Goal: Find specific page/section: Find specific page/section

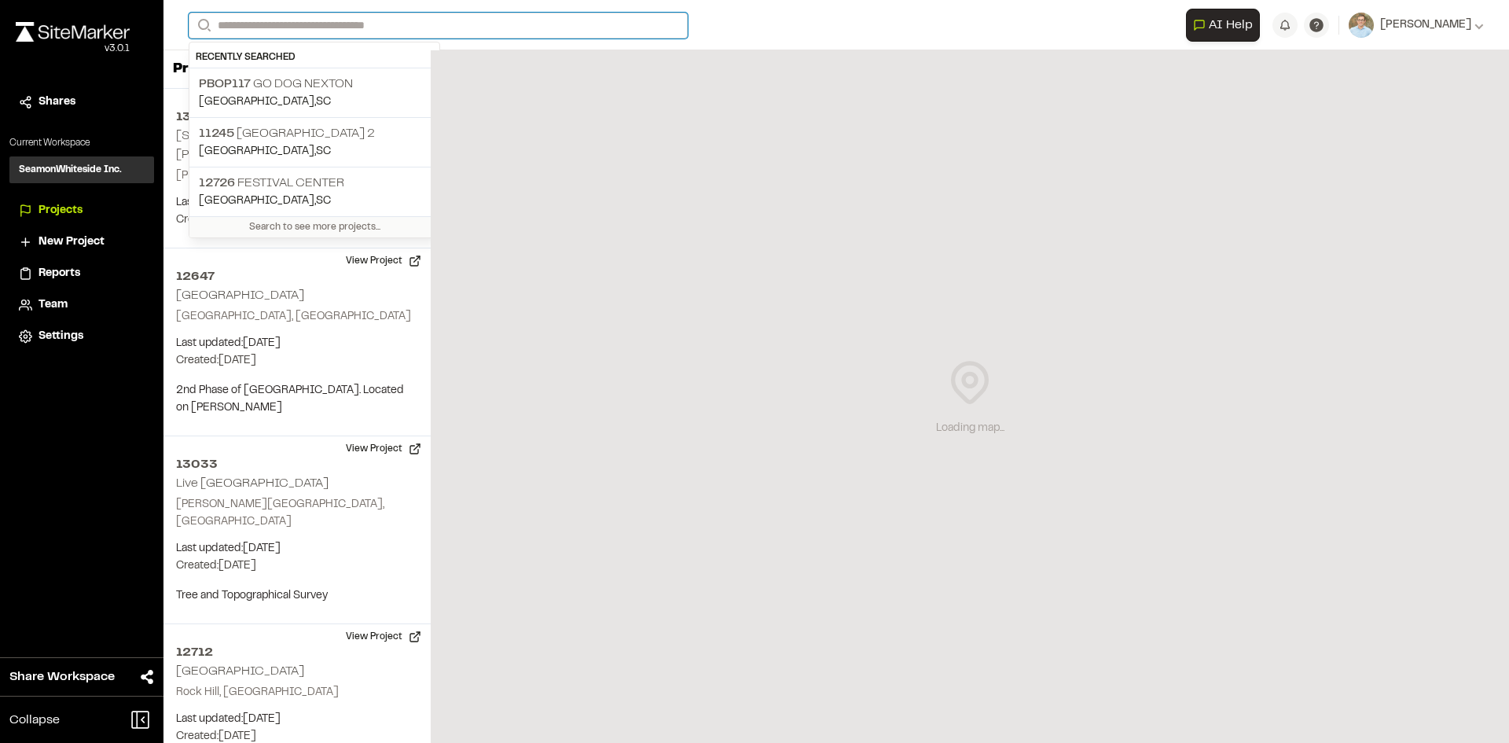
click at [309, 24] on input "Search" at bounding box center [438, 26] width 499 height 26
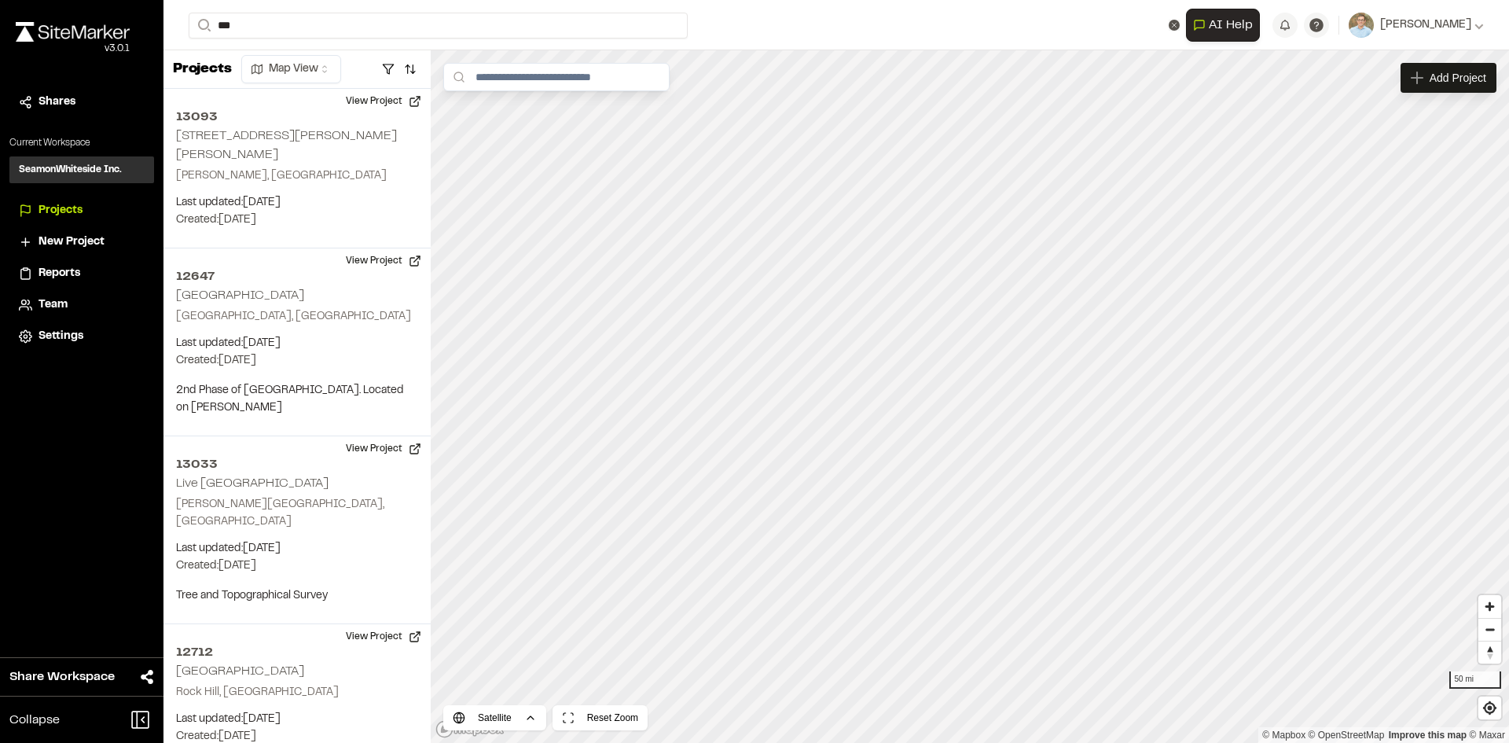
click at [303, 84] on div "Projects Map View" at bounding box center [296, 69] width 267 height 39
click at [278, 25] on input "**" at bounding box center [438, 26] width 499 height 26
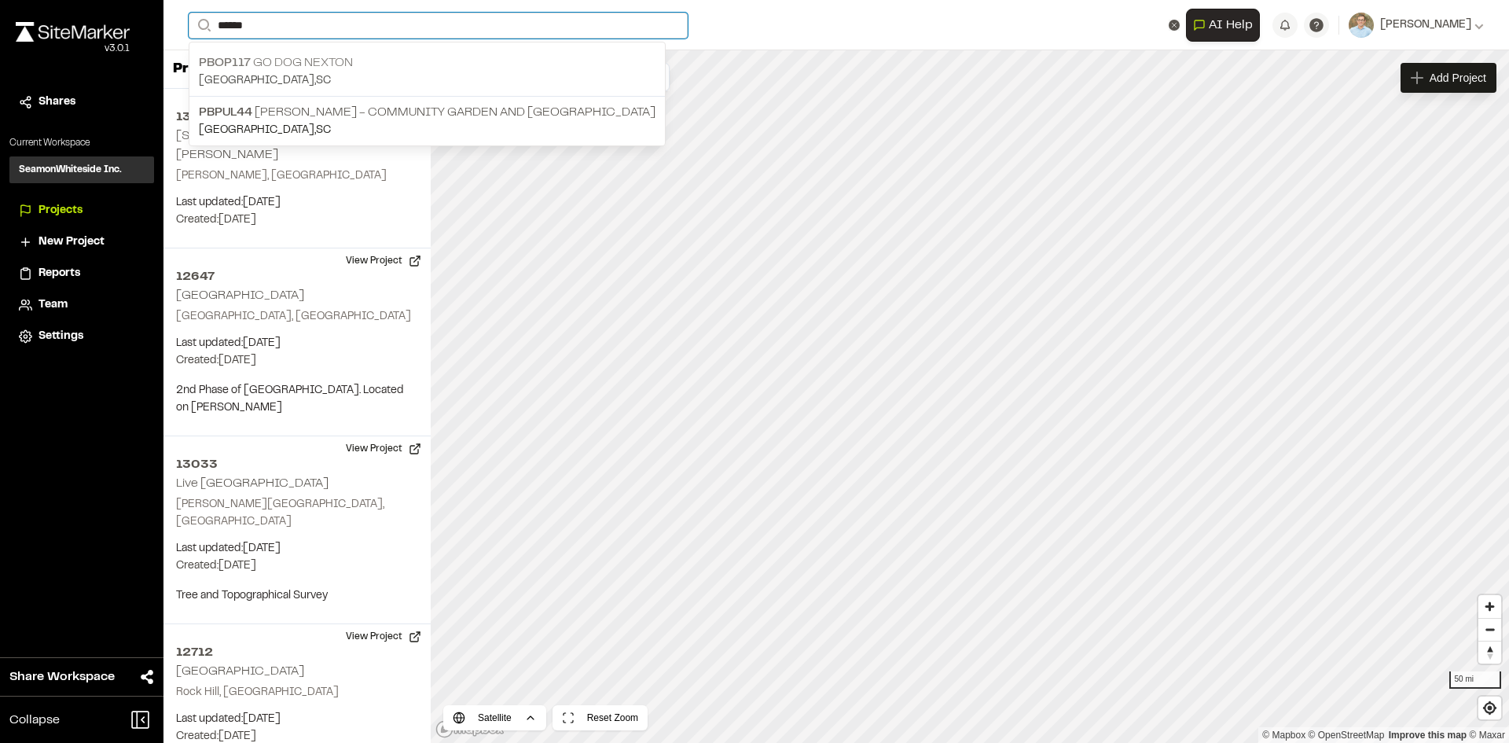
type input "******"
click at [291, 67] on p "PBOP117 Go Dog Nexton" at bounding box center [427, 62] width 457 height 19
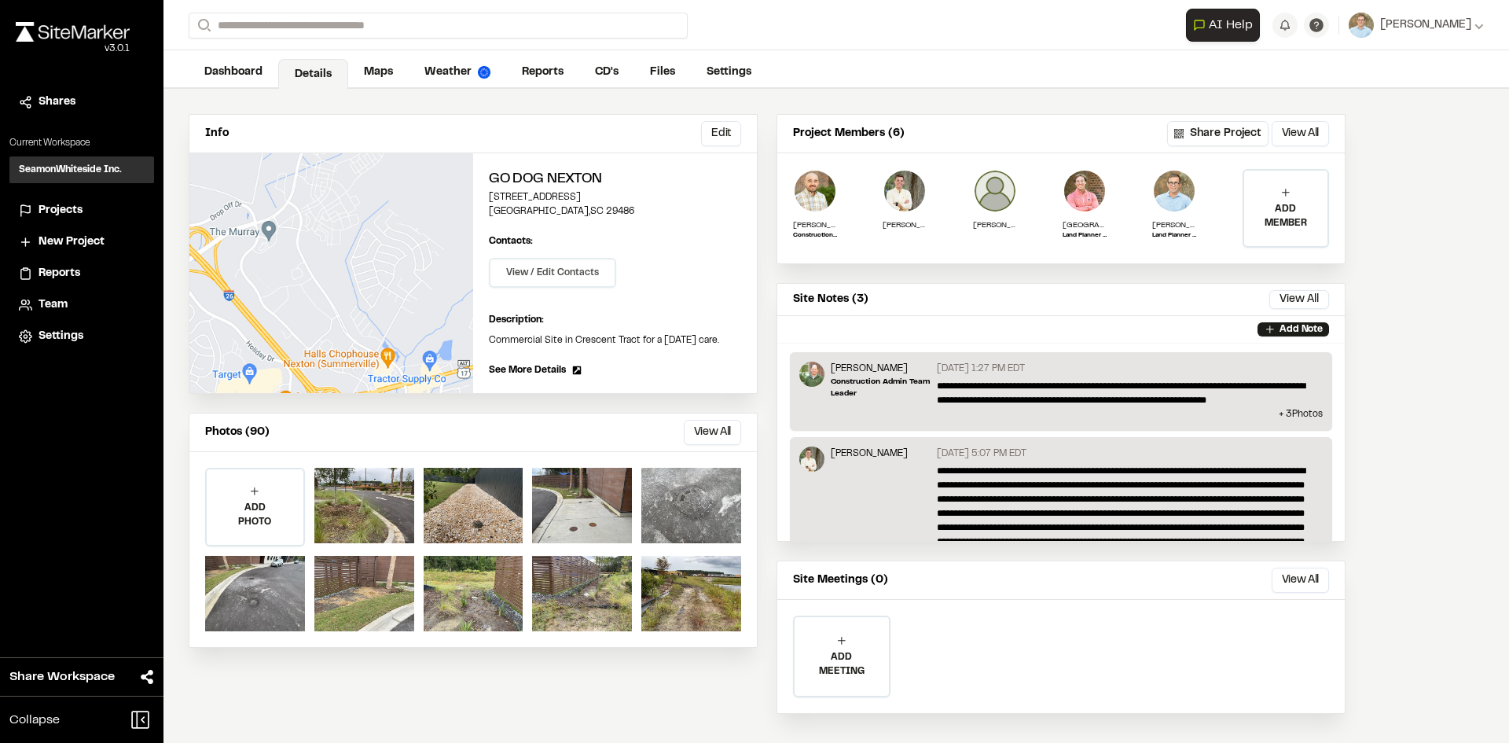
scroll to position [44, 0]
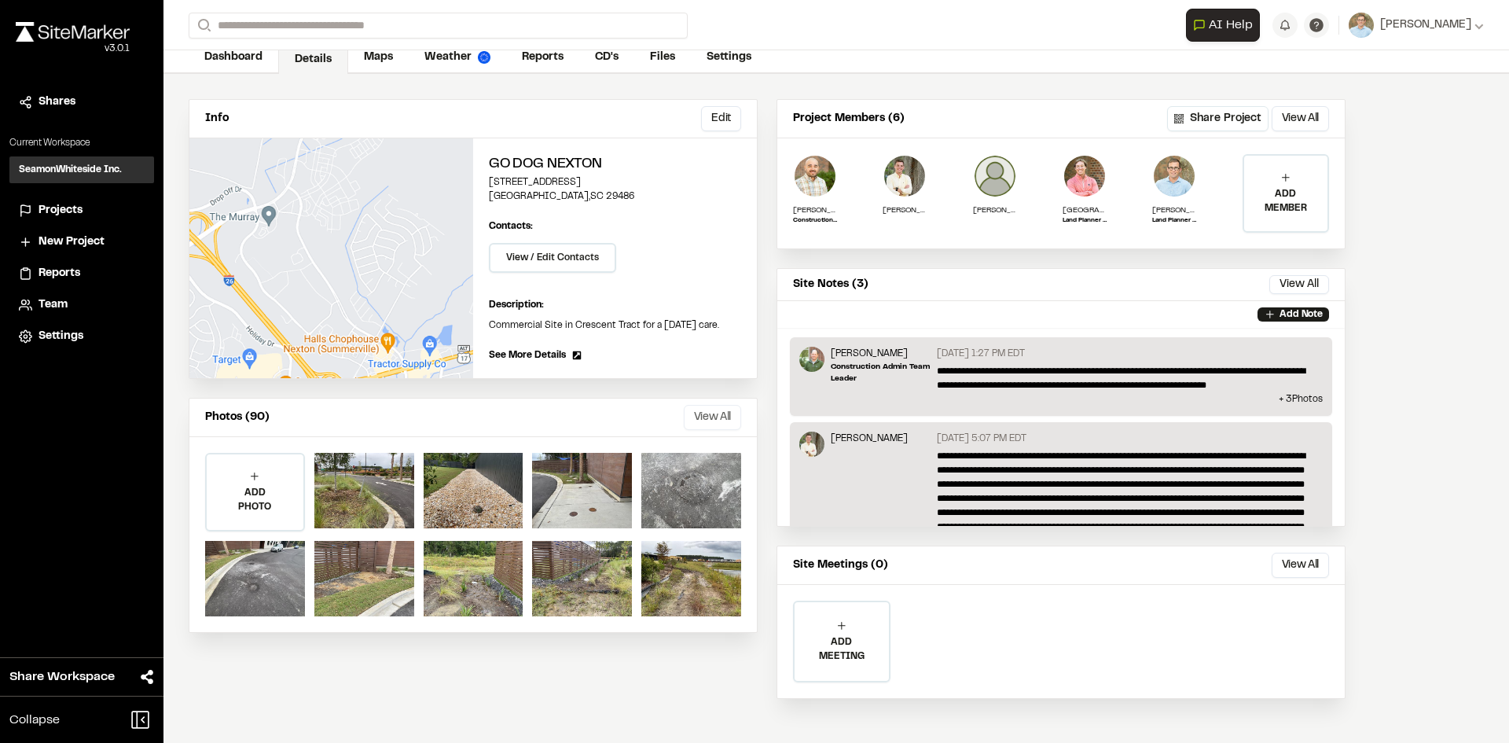
click at [716, 413] on button "View All" at bounding box center [712, 417] width 57 height 25
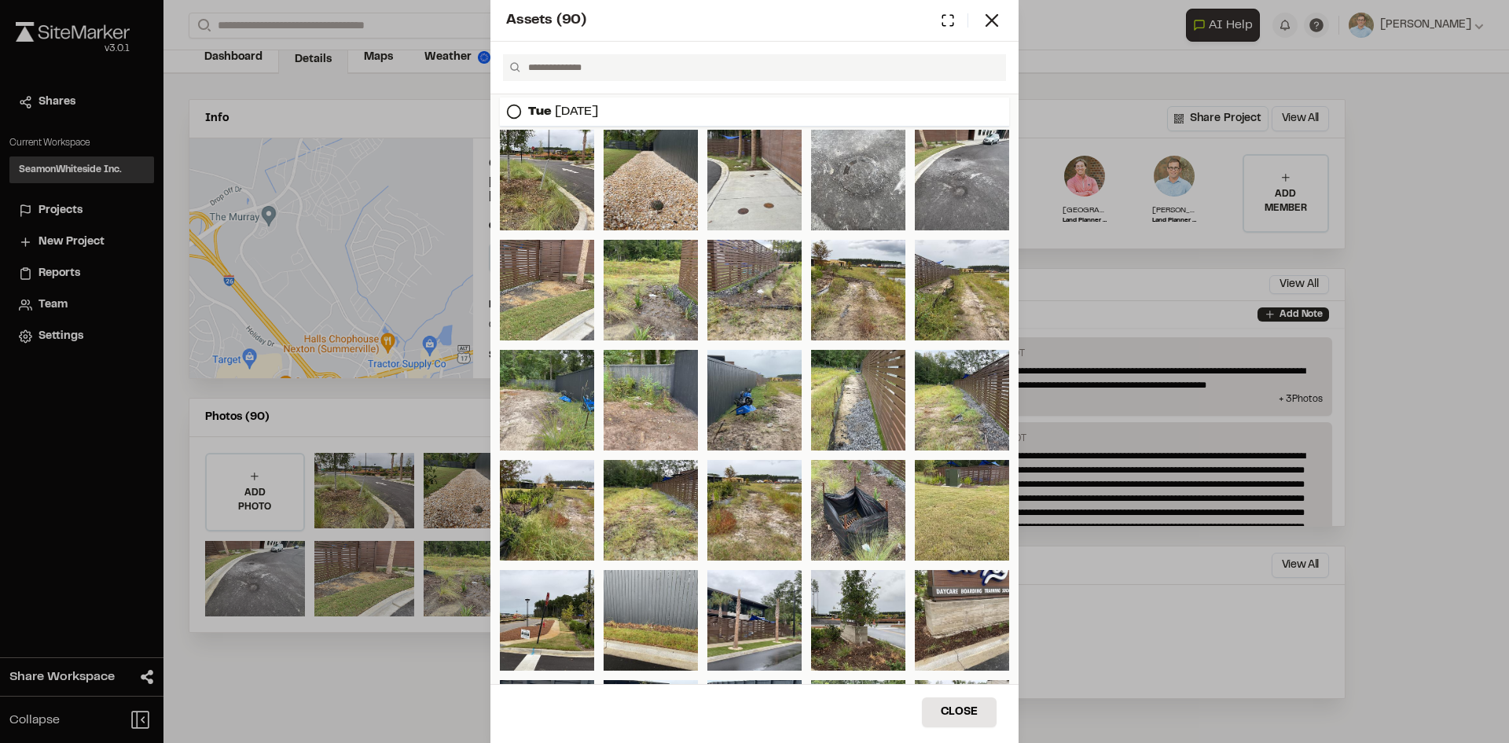
click at [546, 26] on span "Assets ( 90 )" at bounding box center [546, 20] width 80 height 21
click at [957, 702] on button "Close" at bounding box center [959, 712] width 75 height 30
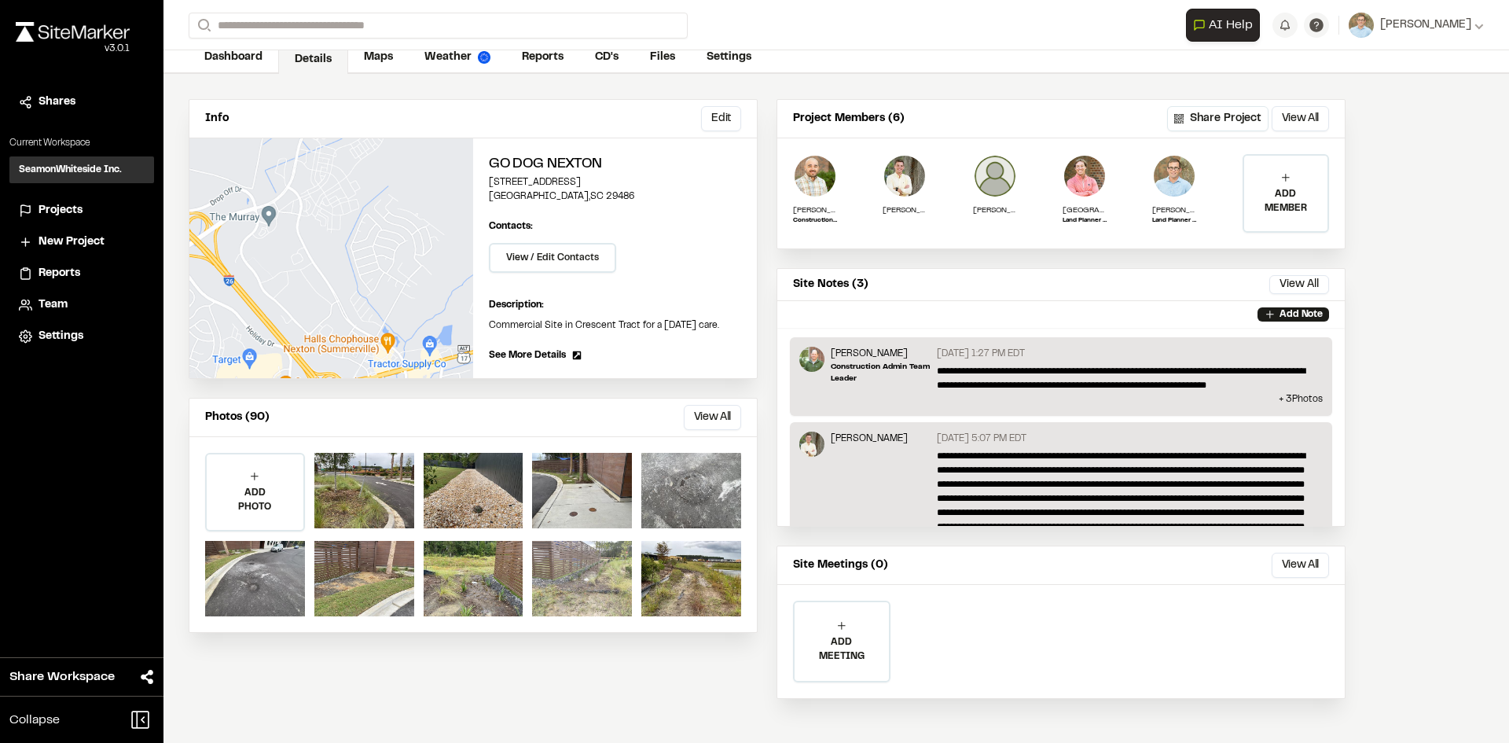
click at [562, 587] on div at bounding box center [582, 578] width 100 height 75
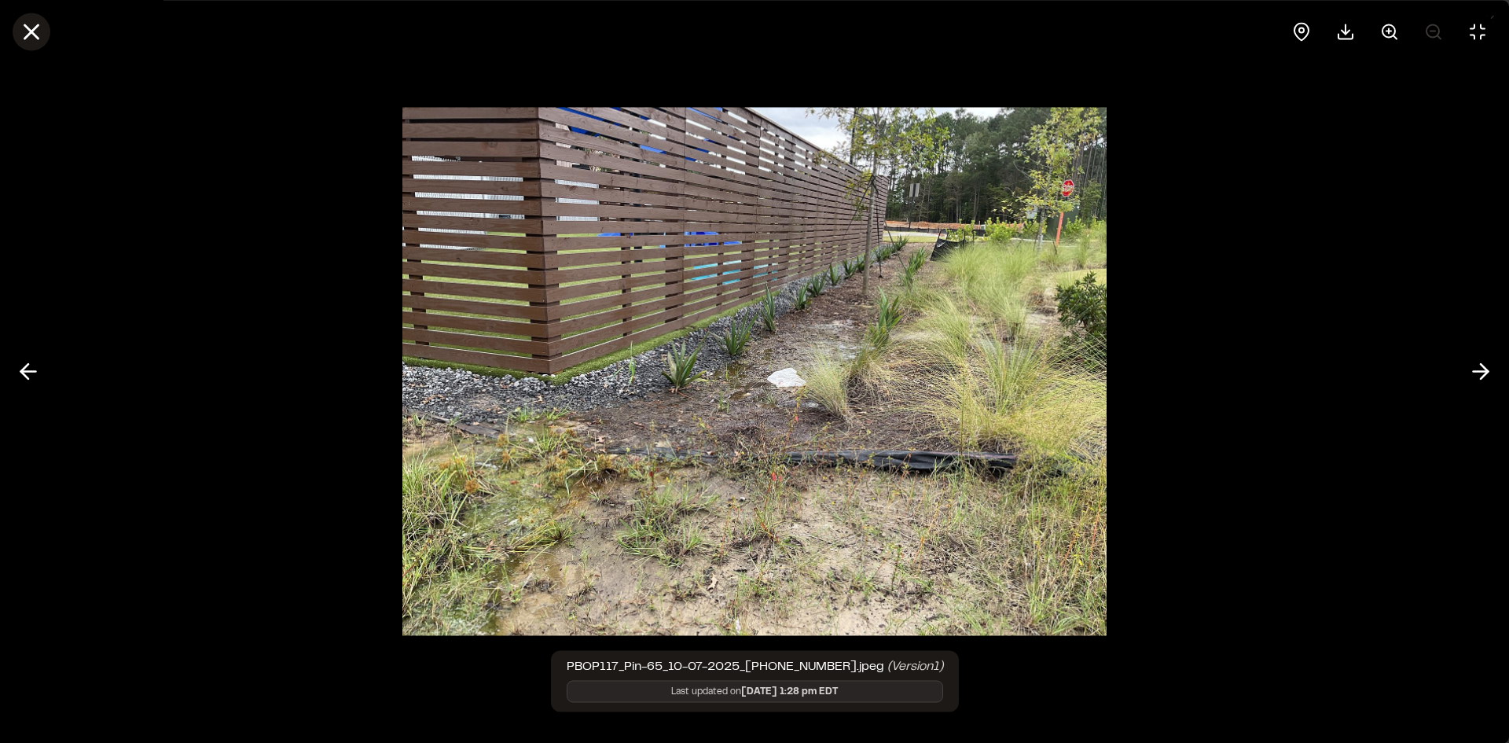
click at [22, 31] on icon at bounding box center [31, 31] width 27 height 27
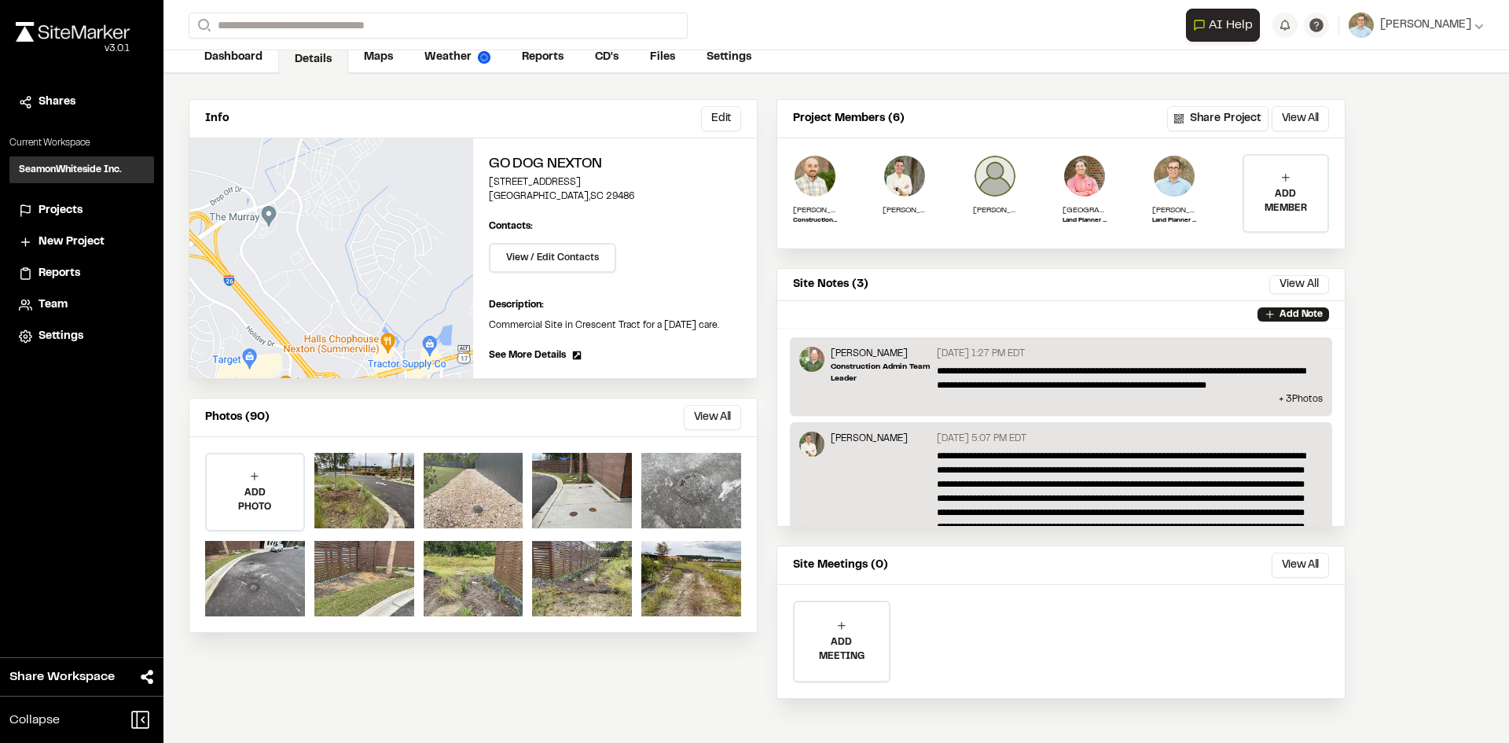
click at [487, 501] on div at bounding box center [474, 490] width 100 height 75
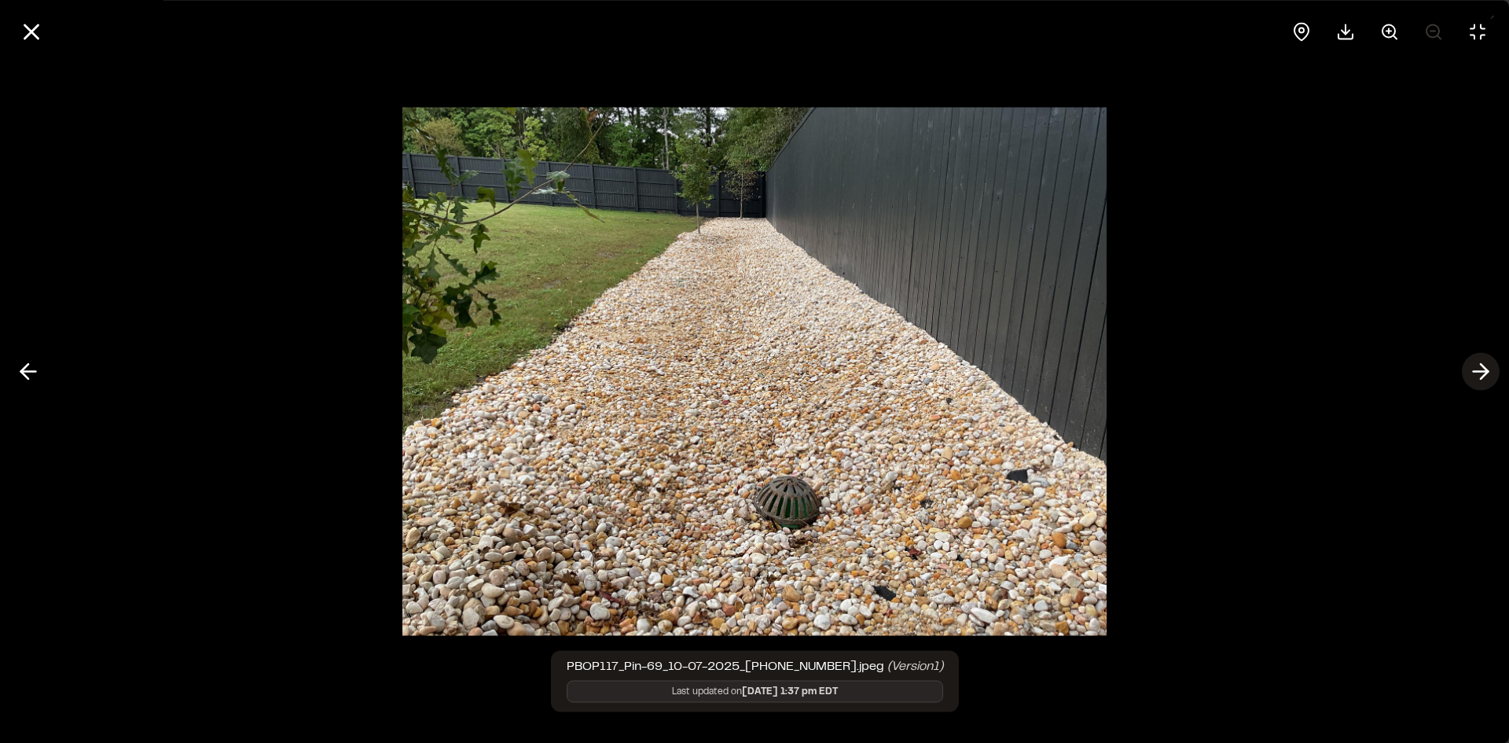
click at [1476, 369] on icon at bounding box center [1480, 371] width 25 height 27
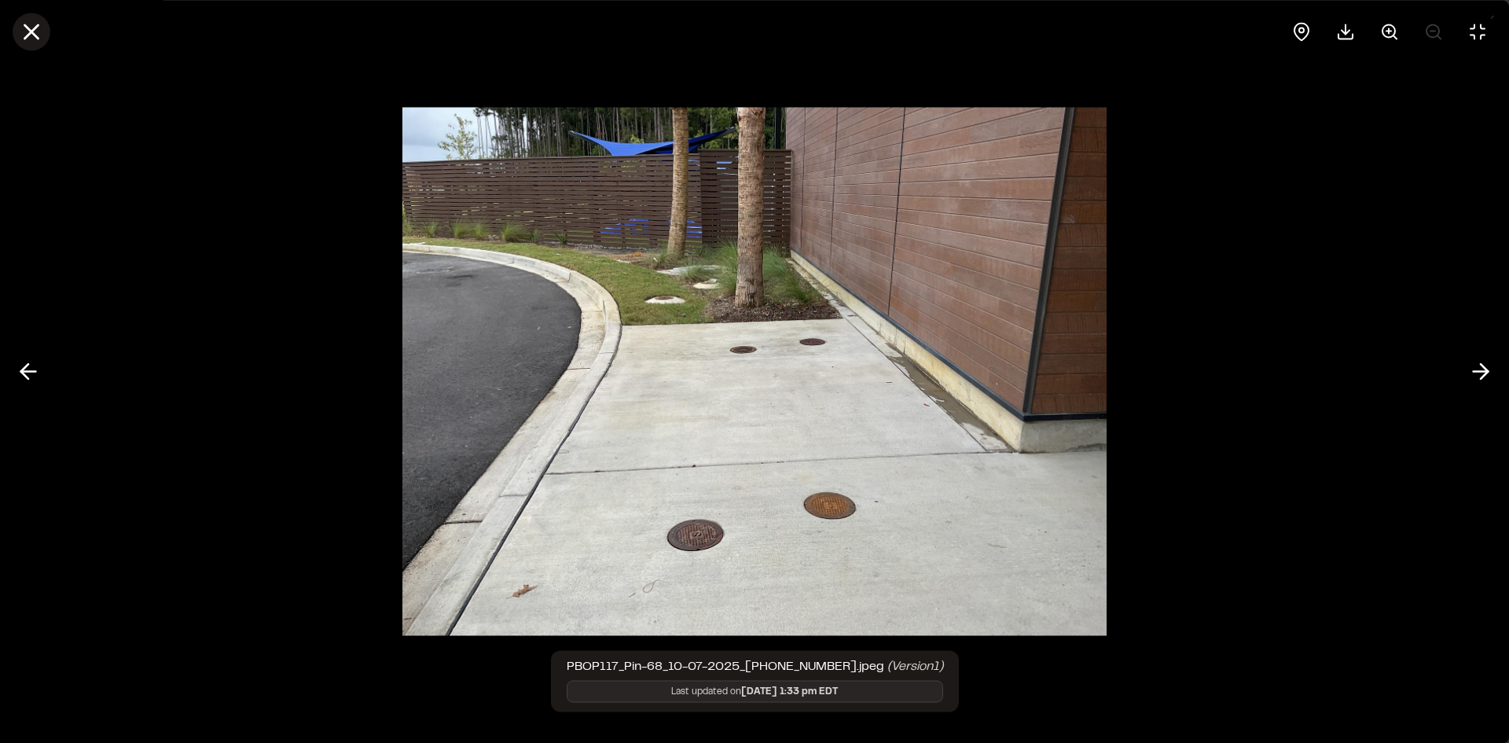
click at [29, 30] on line at bounding box center [31, 31] width 13 height 13
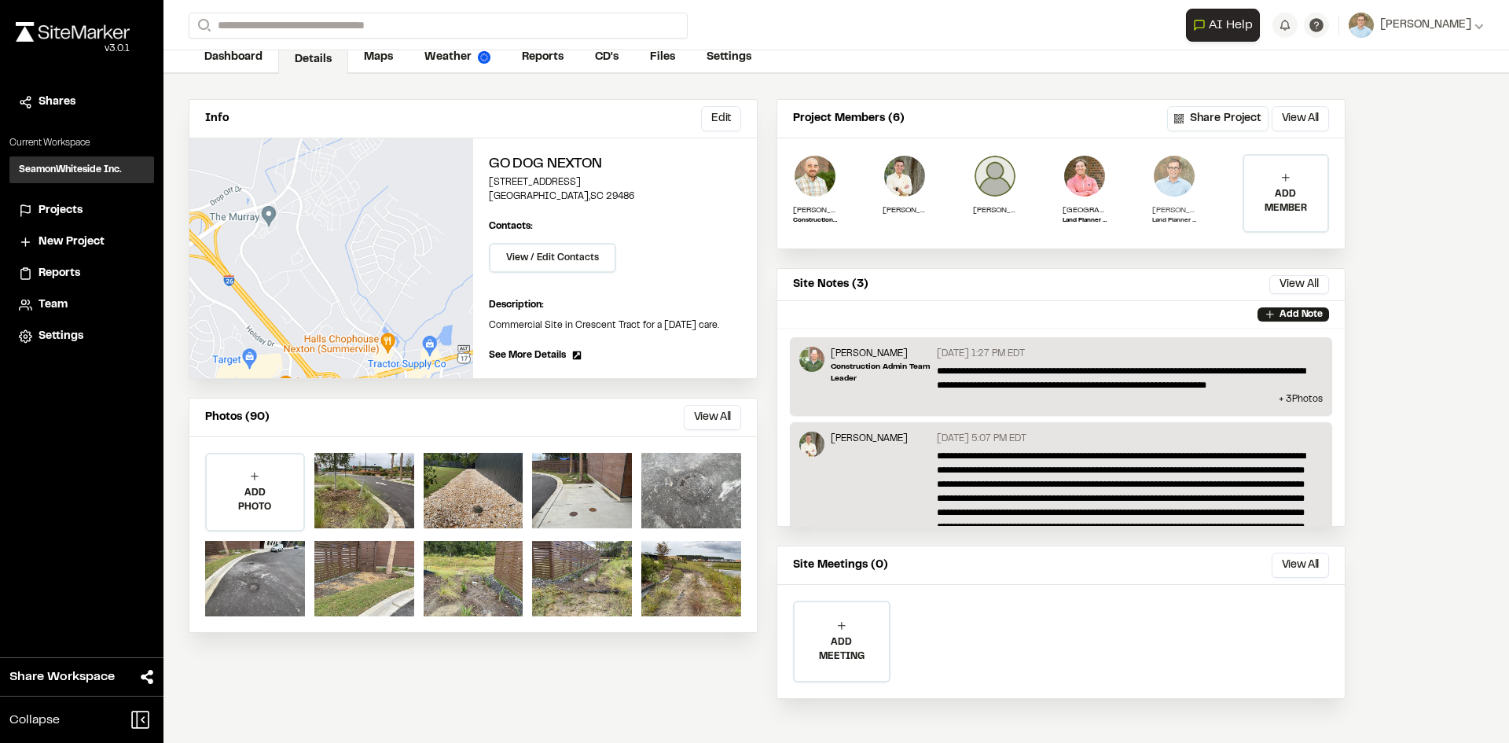
click at [1161, 181] on img at bounding box center [1174, 176] width 44 height 44
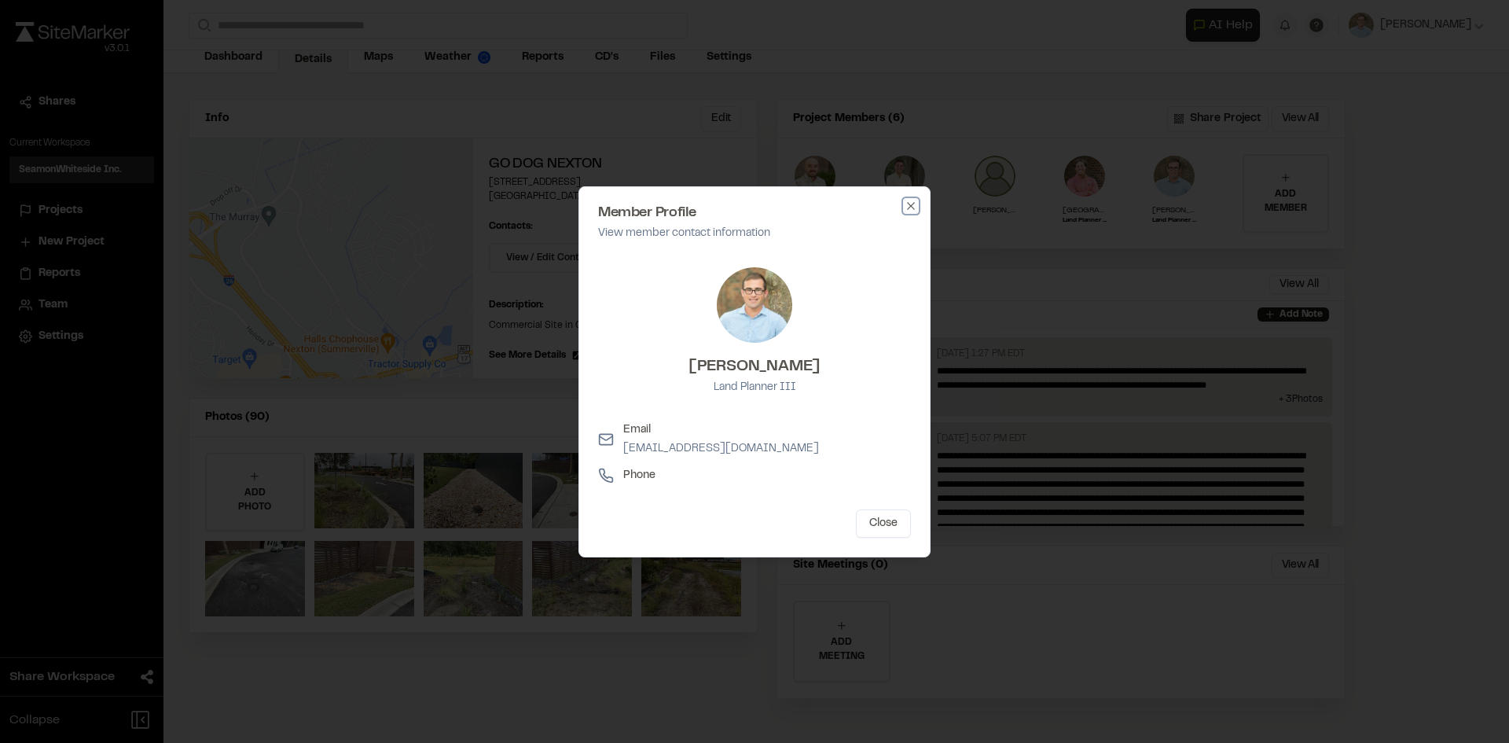
click at [911, 206] on icon "button" at bounding box center [910, 205] width 7 height 7
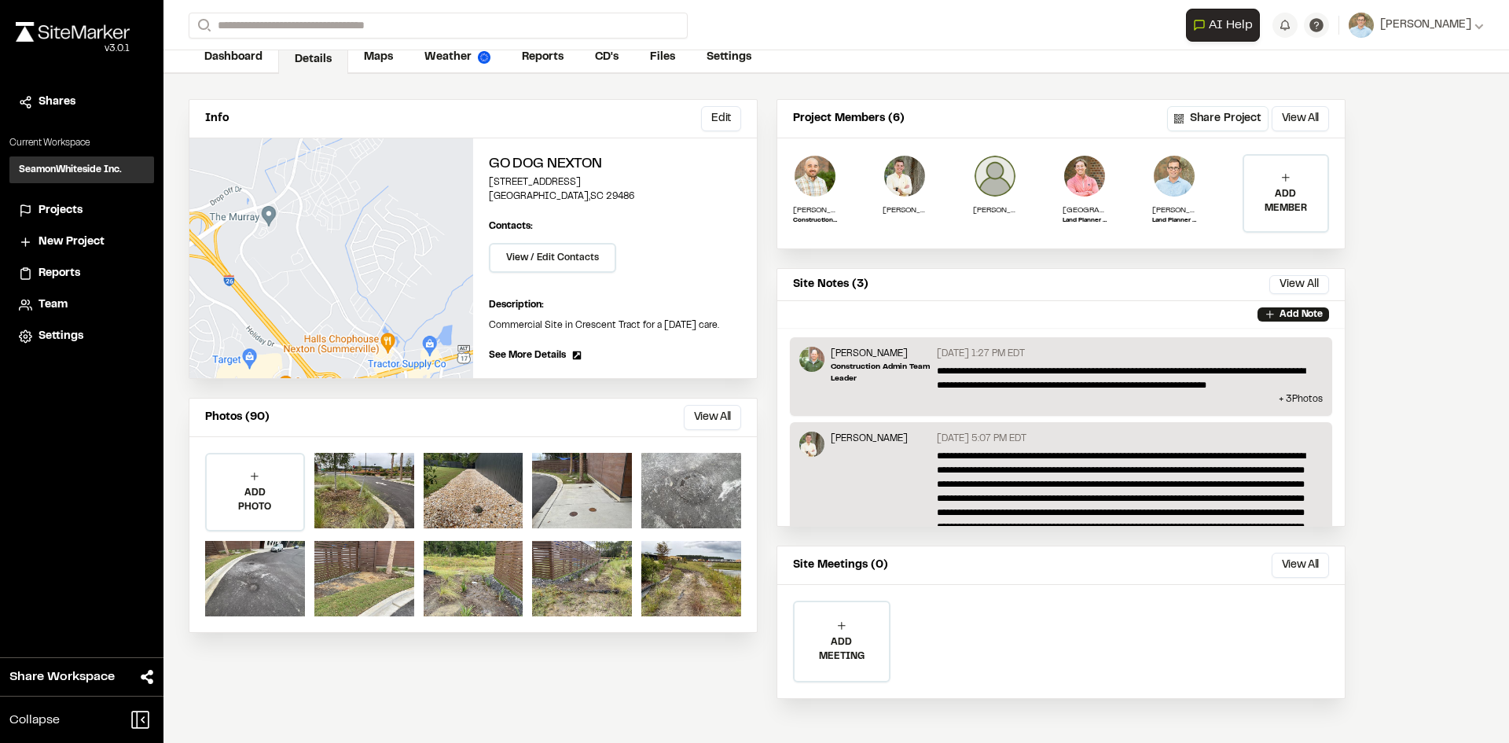
click at [60, 207] on span "Projects" at bounding box center [61, 210] width 44 height 17
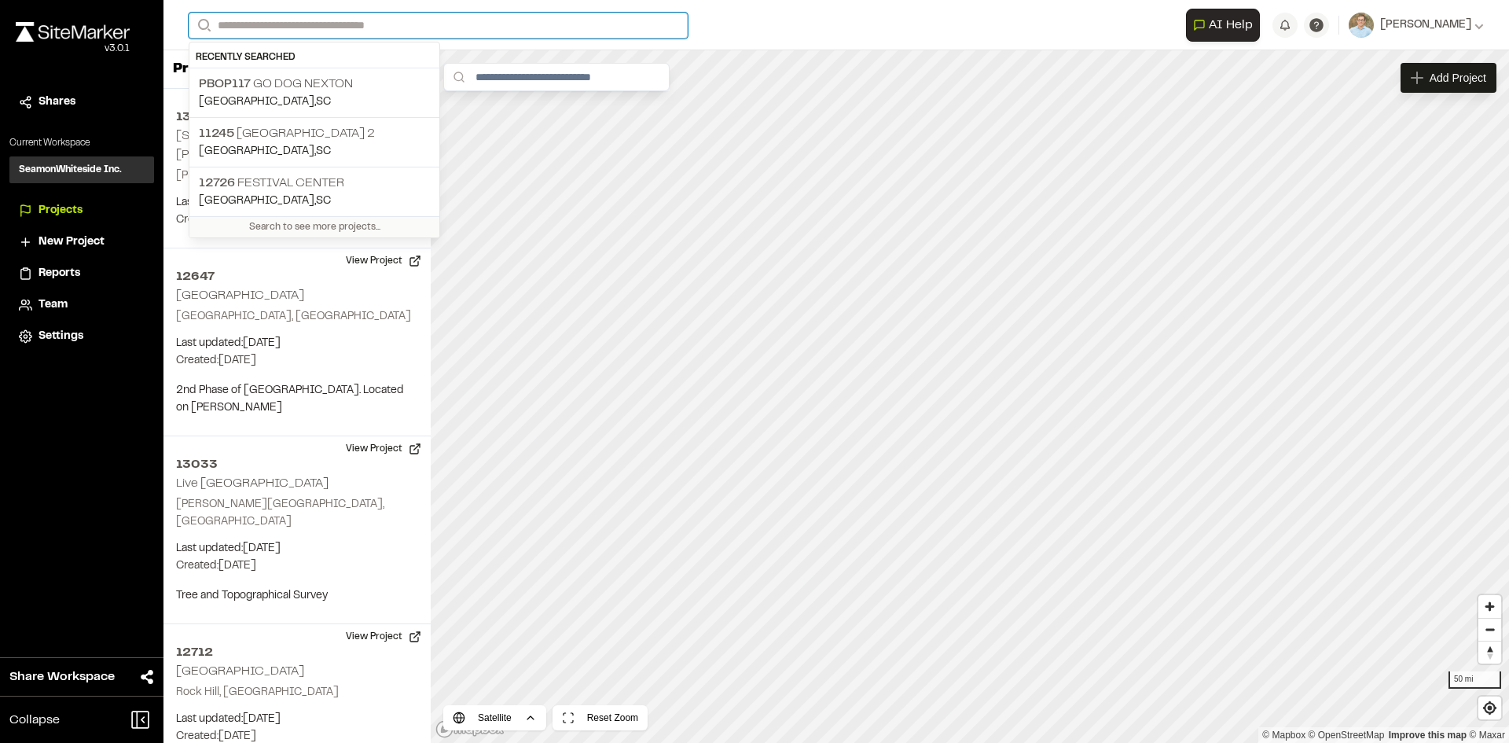
click at [323, 19] on input "Search" at bounding box center [438, 26] width 499 height 26
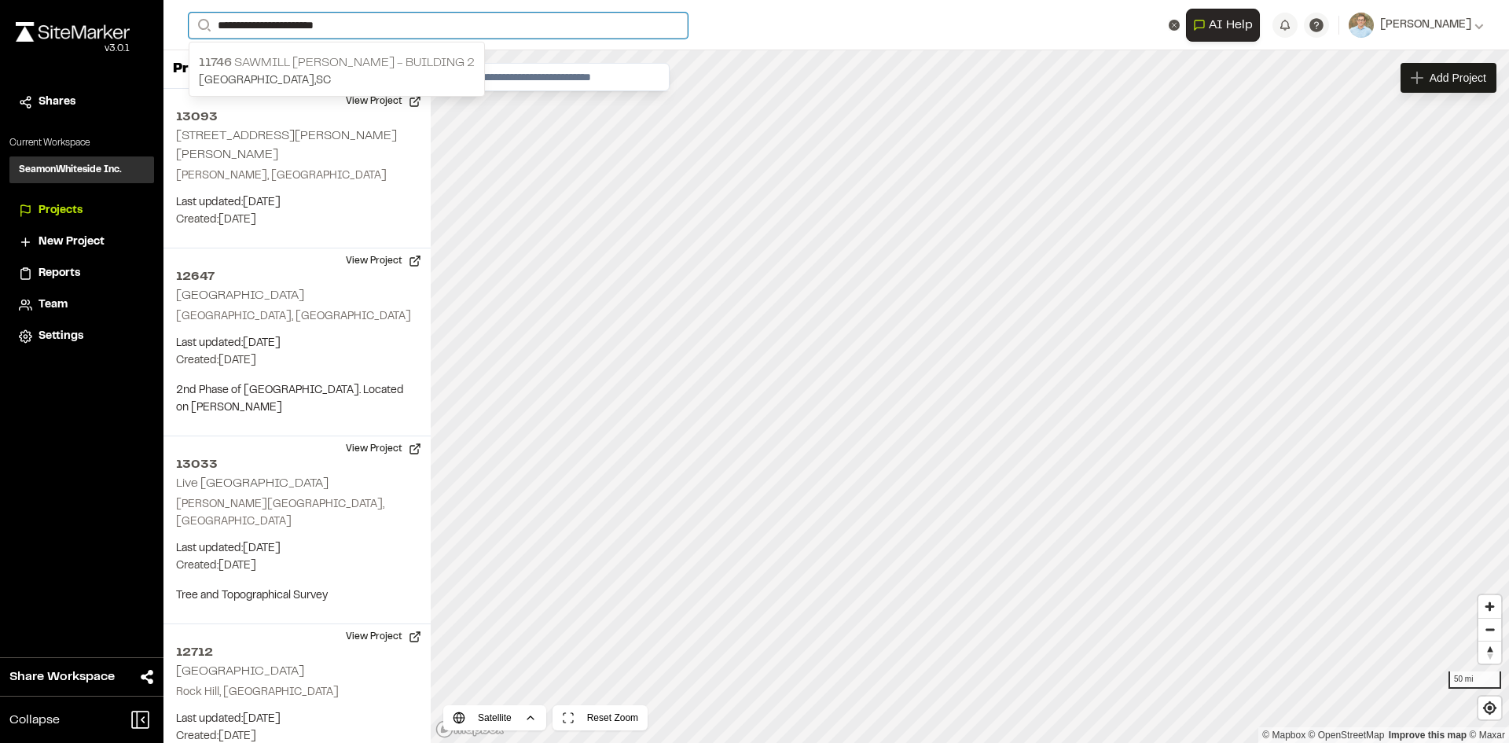
type input "**********"
click at [335, 59] on p "[STREET_ADDRESS][PERSON_NAME]" at bounding box center [337, 62] width 276 height 19
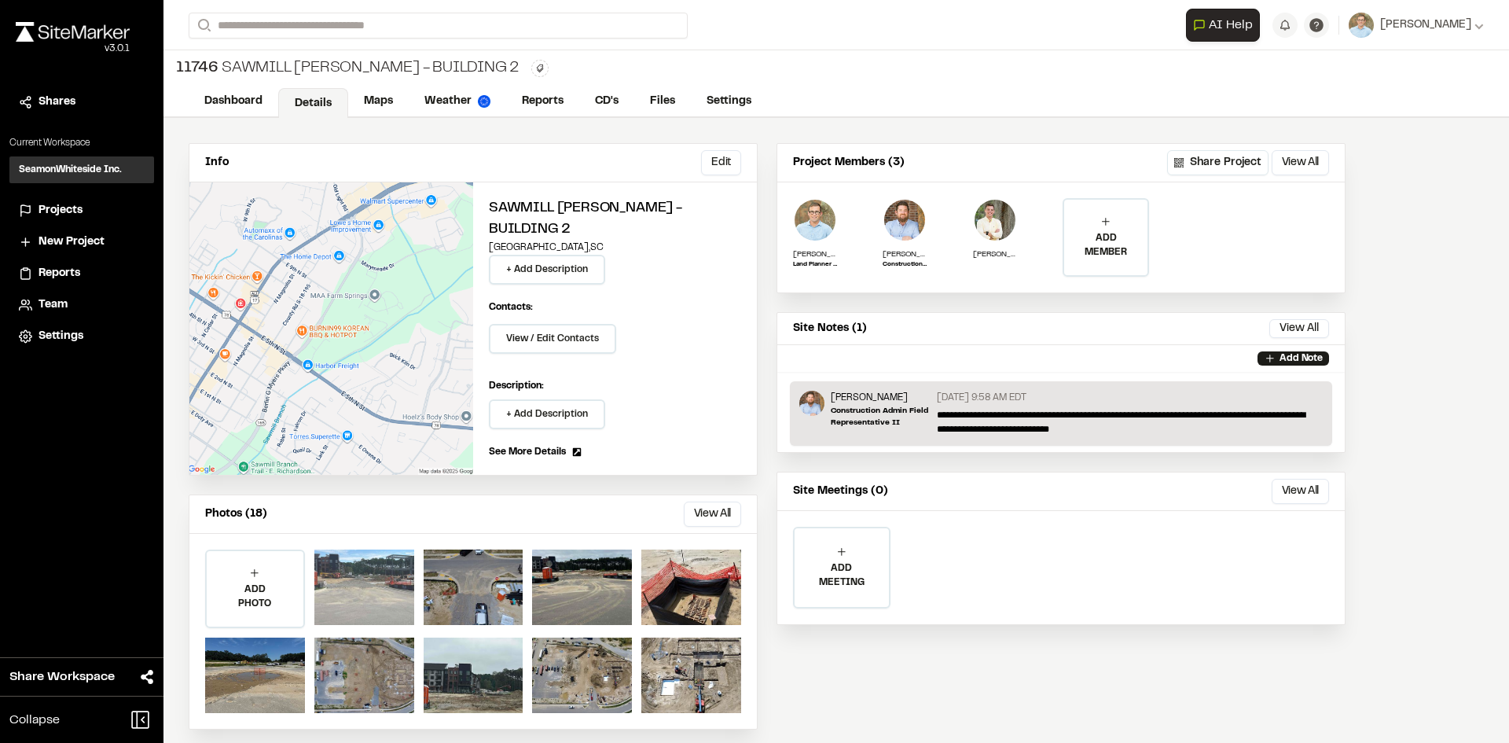
click at [356, 556] on div at bounding box center [364, 586] width 100 height 75
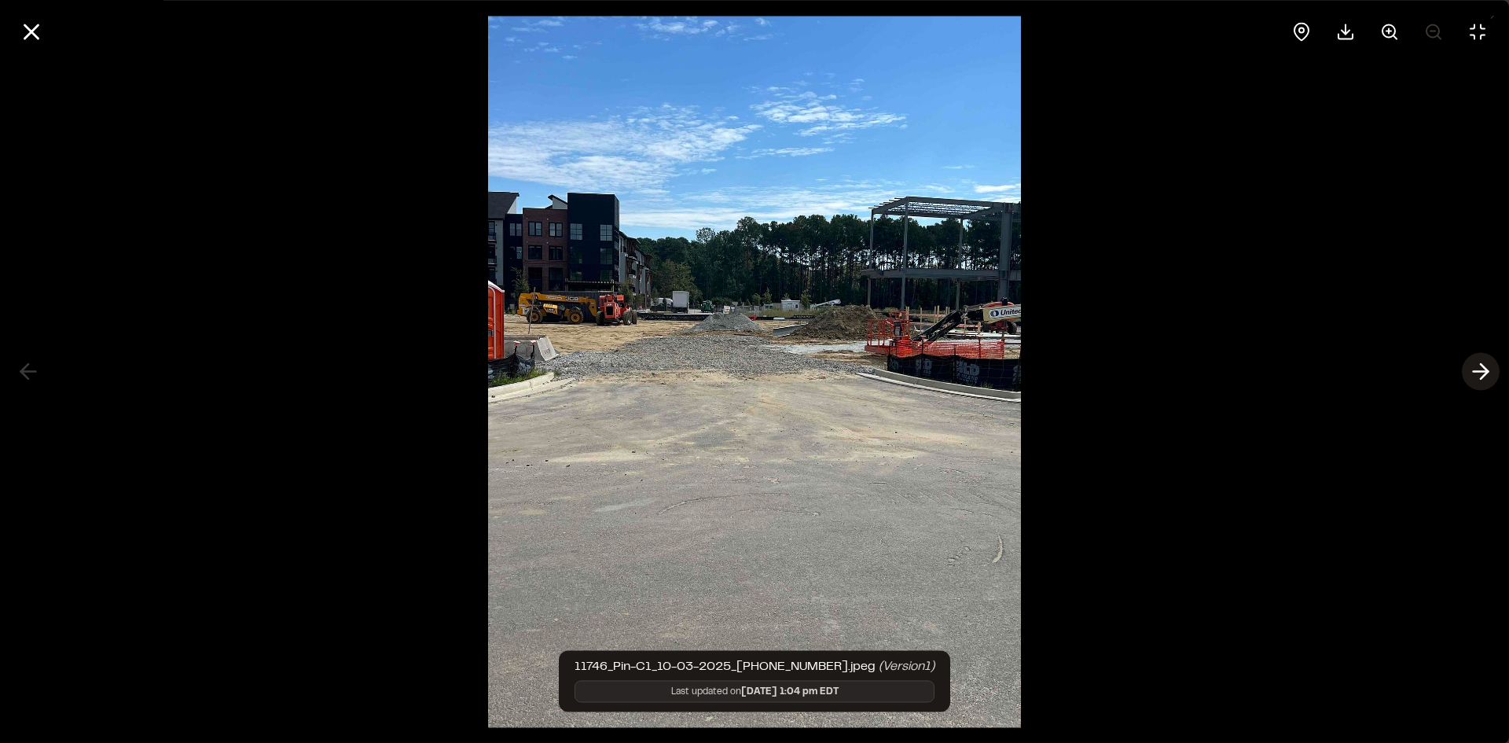
click at [1491, 379] on icon at bounding box center [1480, 371] width 25 height 27
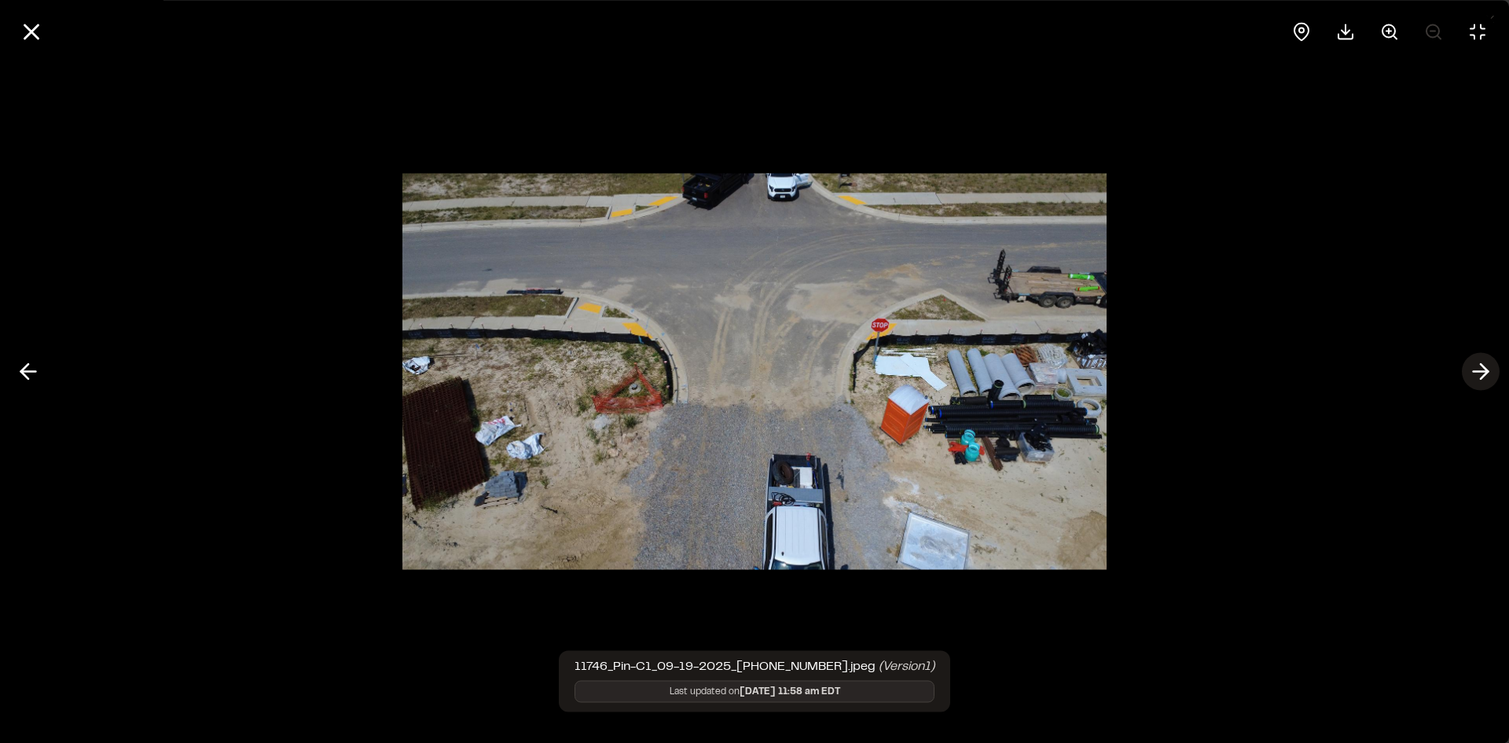
click at [1491, 379] on icon at bounding box center [1480, 371] width 25 height 27
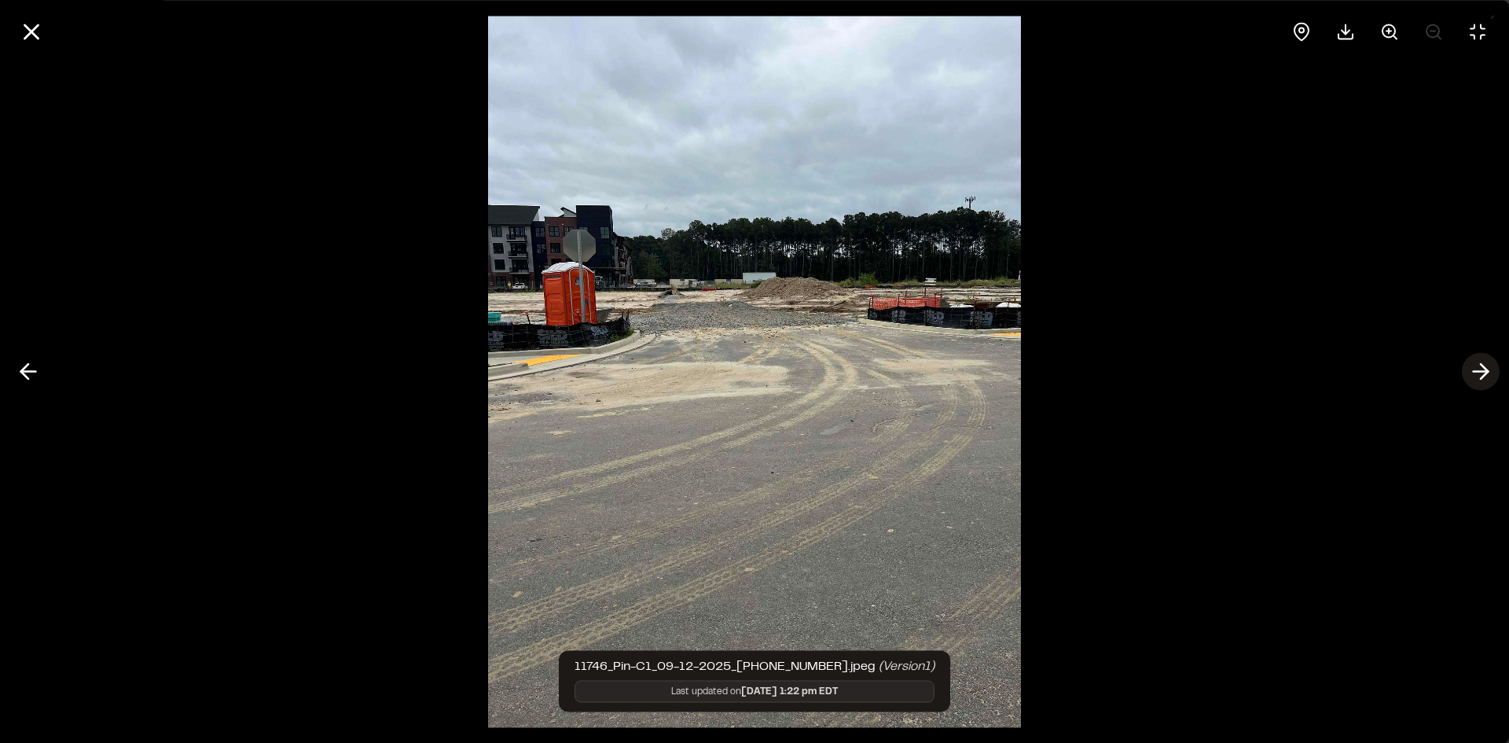
click at [1490, 378] on icon at bounding box center [1480, 371] width 25 height 27
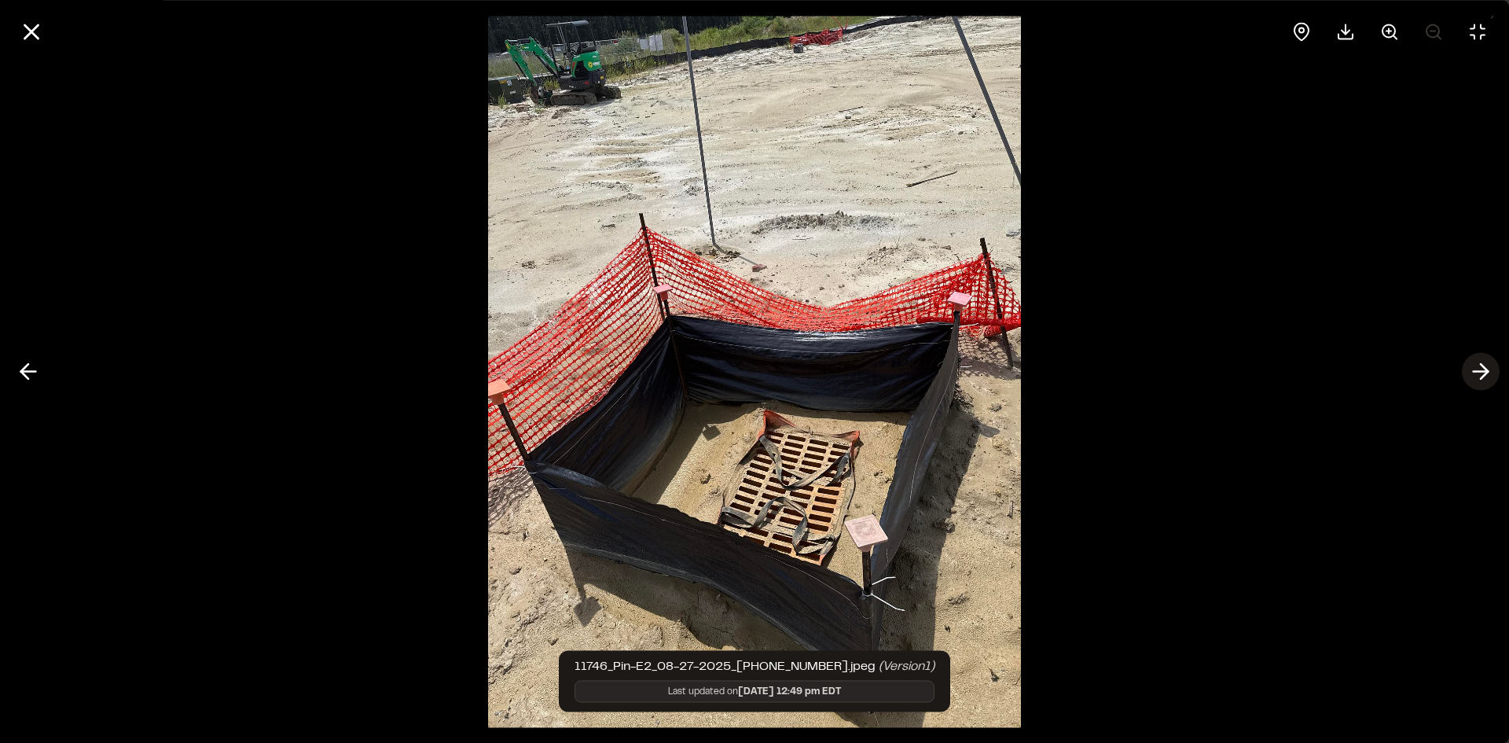
click at [1490, 378] on icon at bounding box center [1480, 371] width 25 height 27
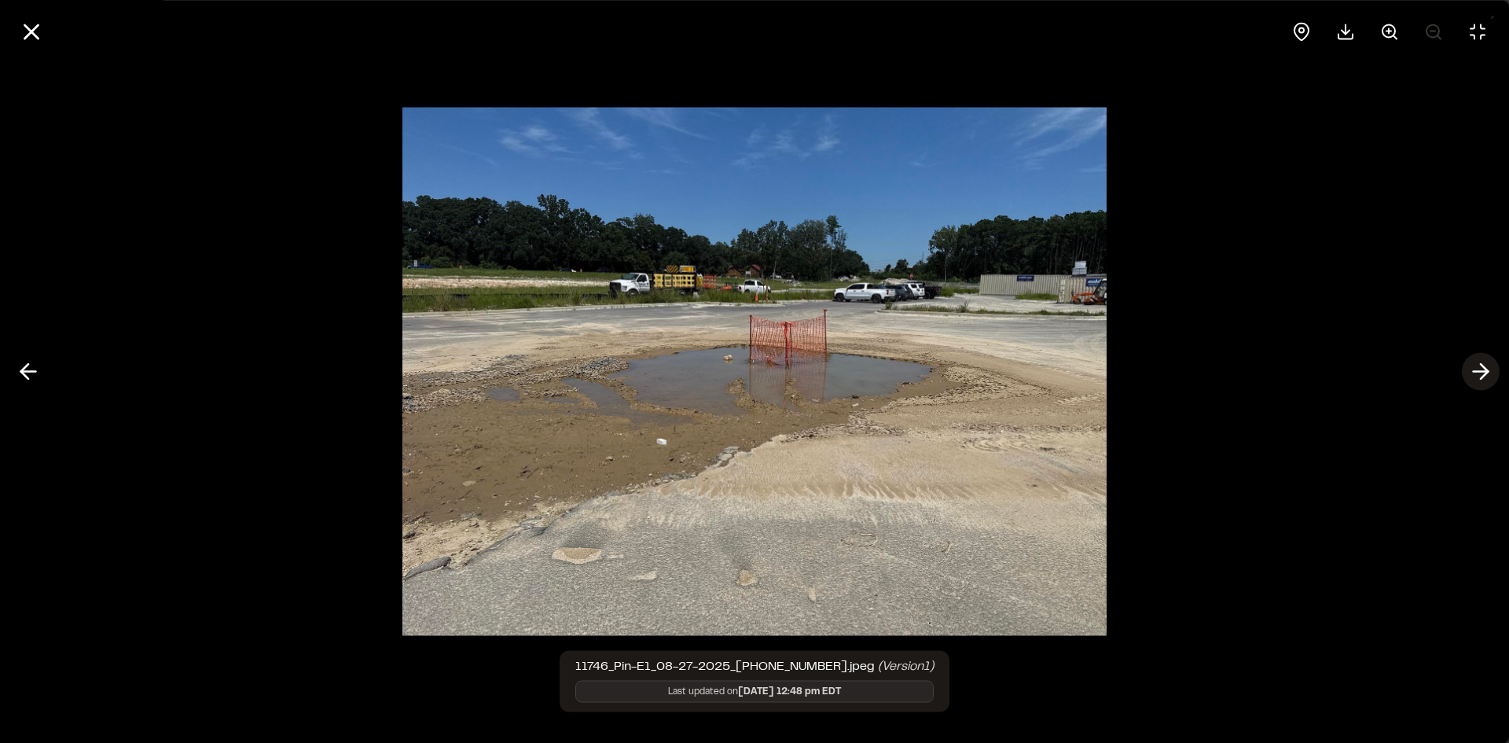
click at [1490, 378] on icon at bounding box center [1480, 371] width 25 height 27
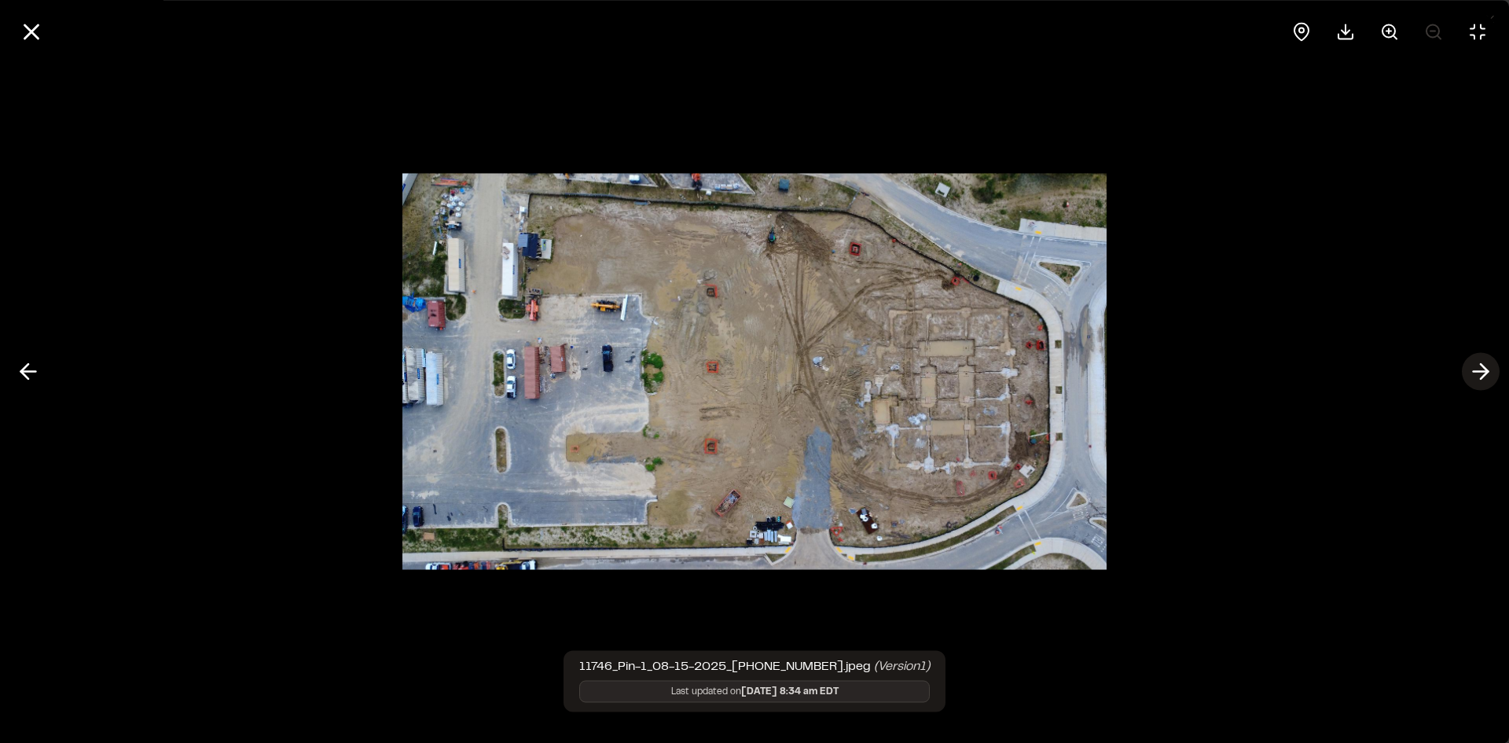
click at [1490, 378] on icon at bounding box center [1480, 371] width 25 height 27
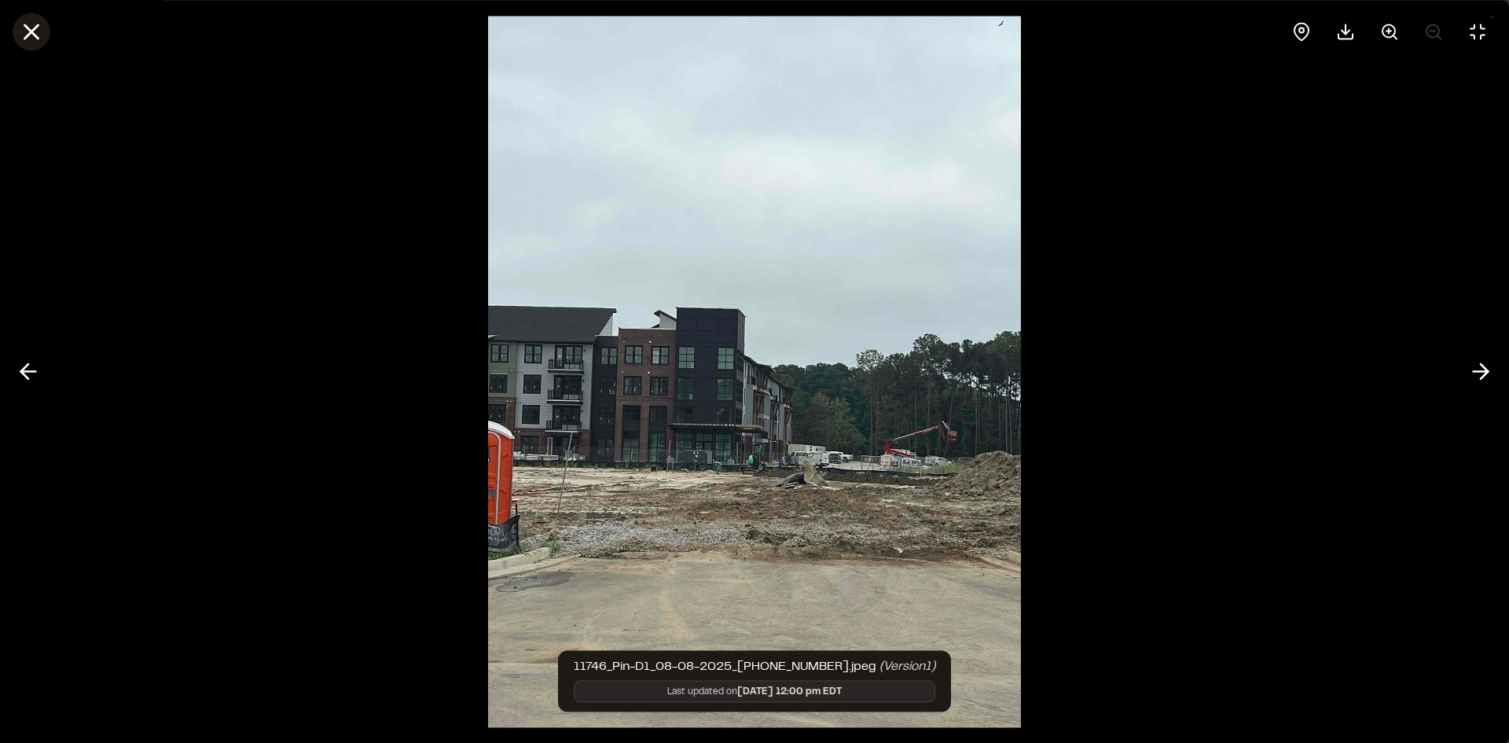
click at [28, 35] on line at bounding box center [31, 31] width 13 height 13
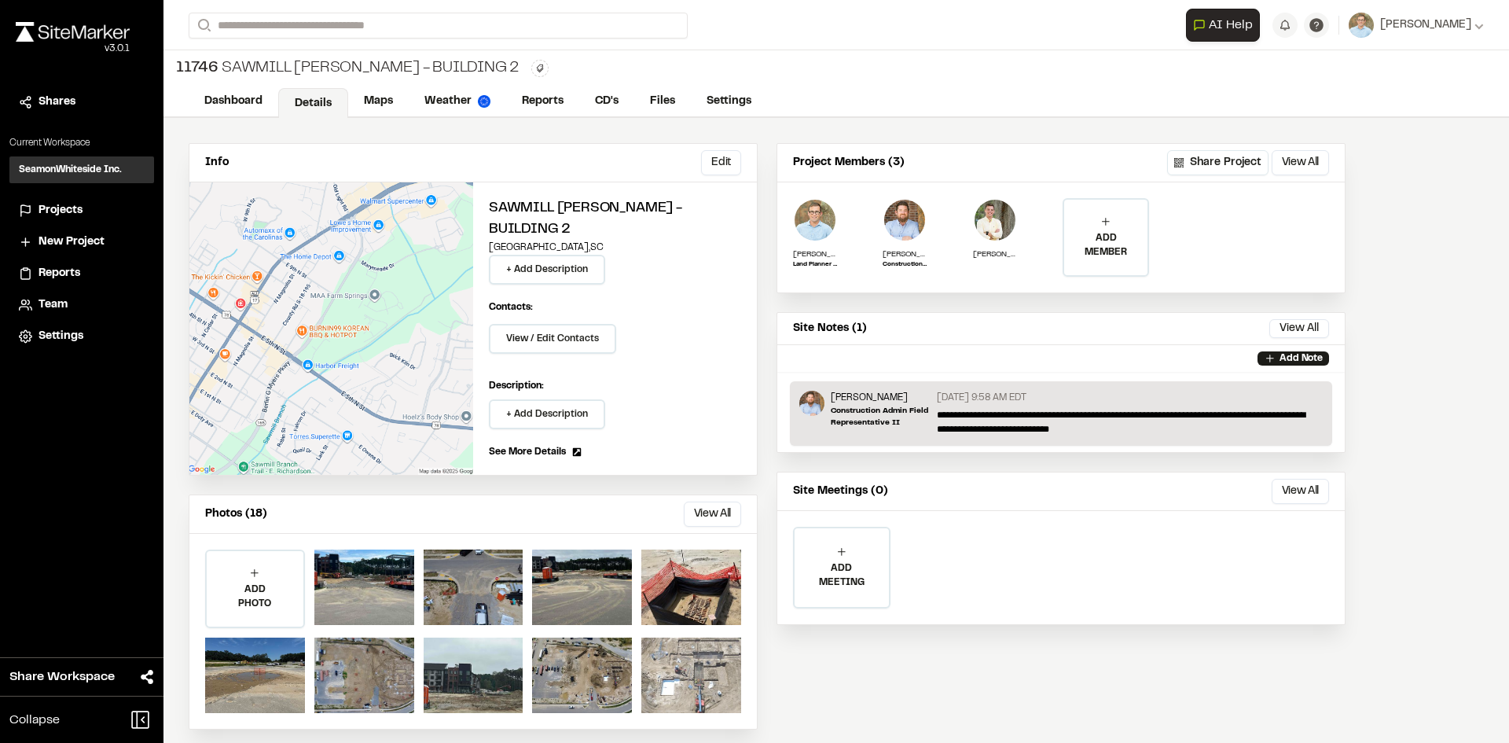
click at [713, 644] on div at bounding box center [691, 674] width 100 height 75
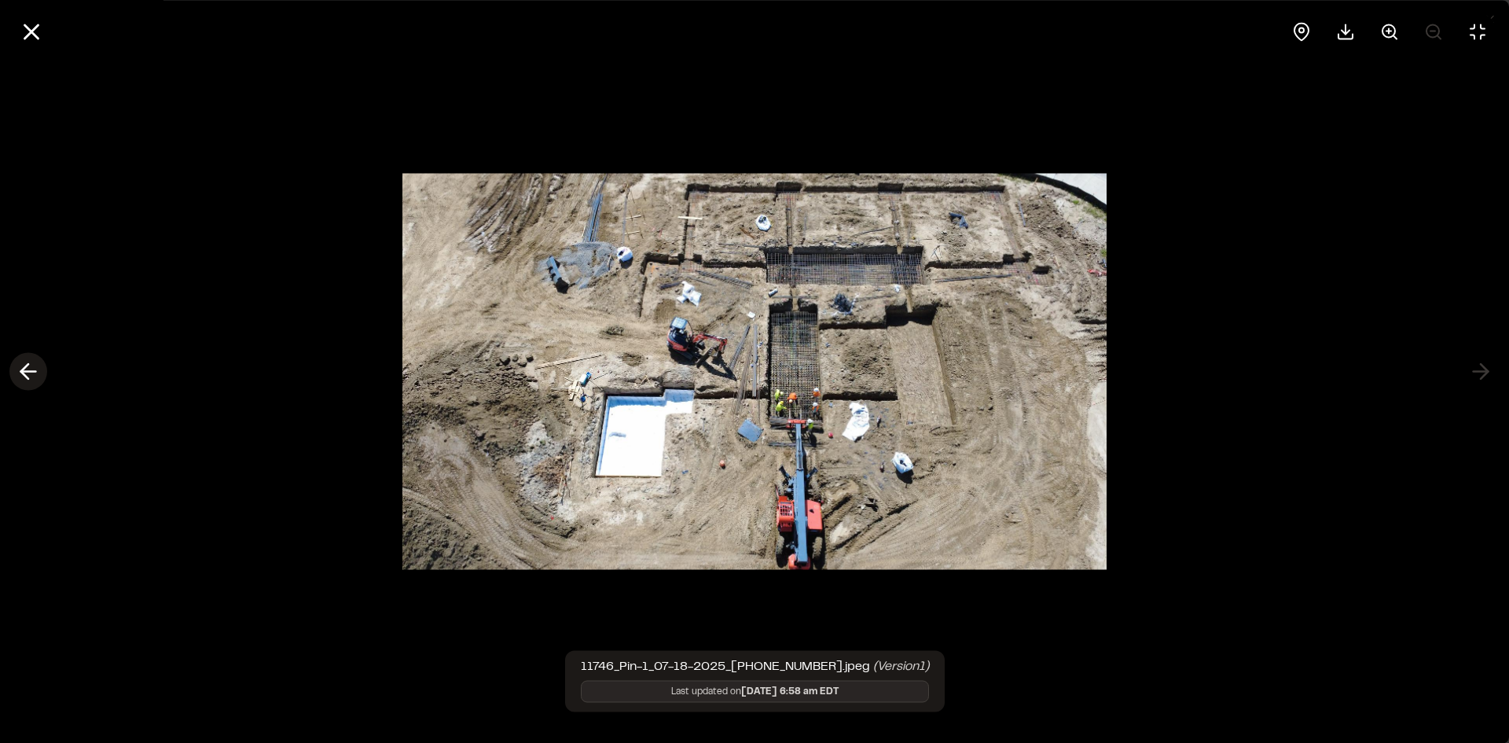
click at [32, 366] on icon at bounding box center [28, 371] width 25 height 27
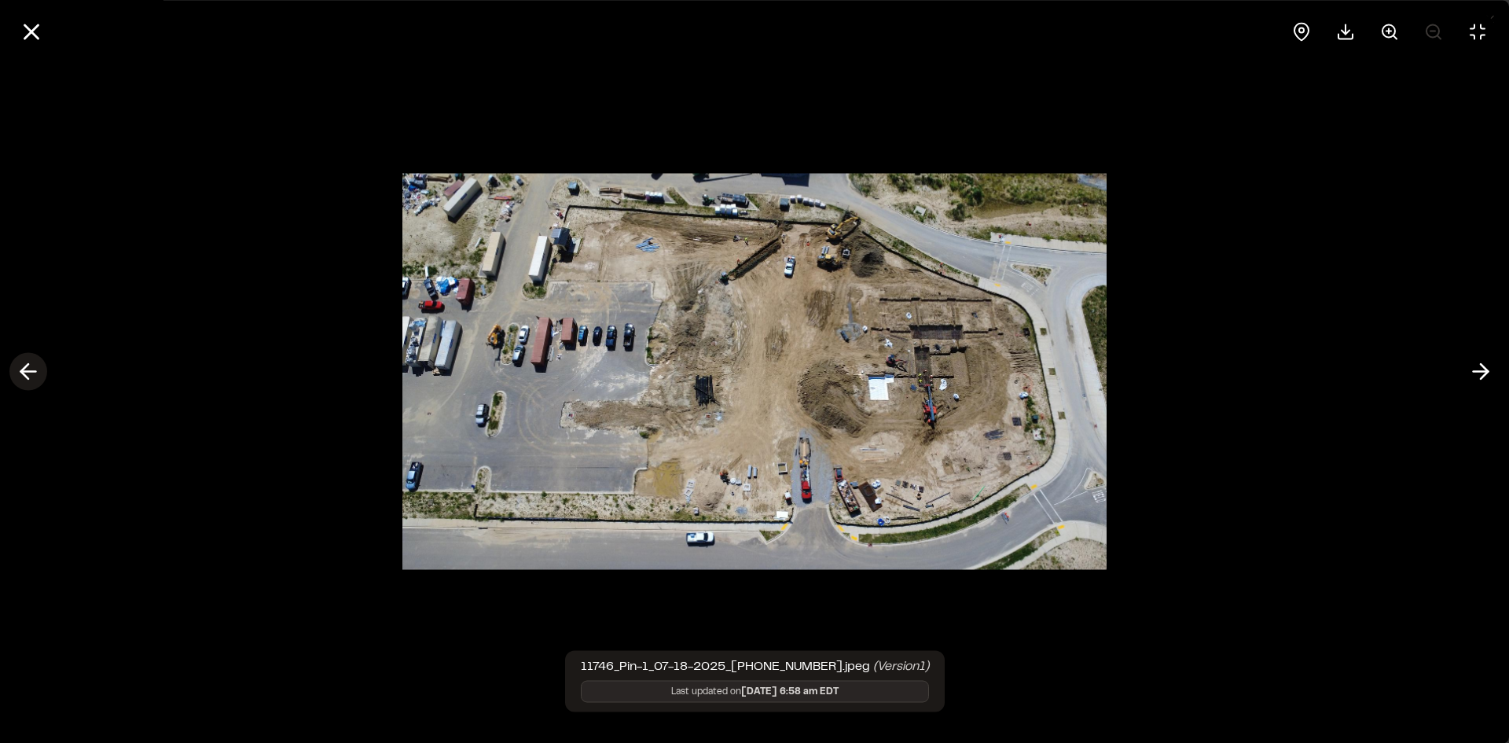
click at [32, 366] on icon at bounding box center [28, 371] width 25 height 27
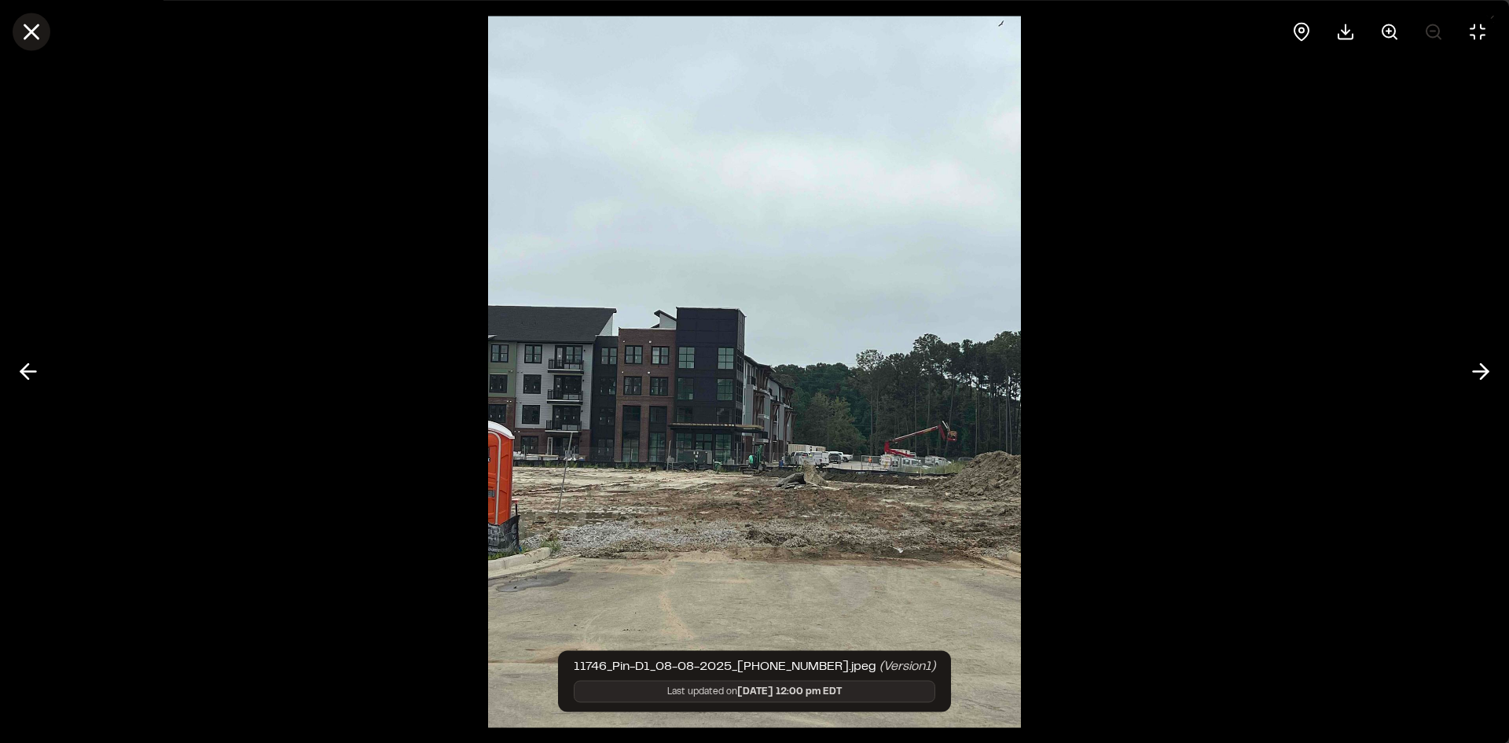
click at [29, 26] on icon at bounding box center [31, 31] width 27 height 27
